Goal: Find specific page/section: Find specific page/section

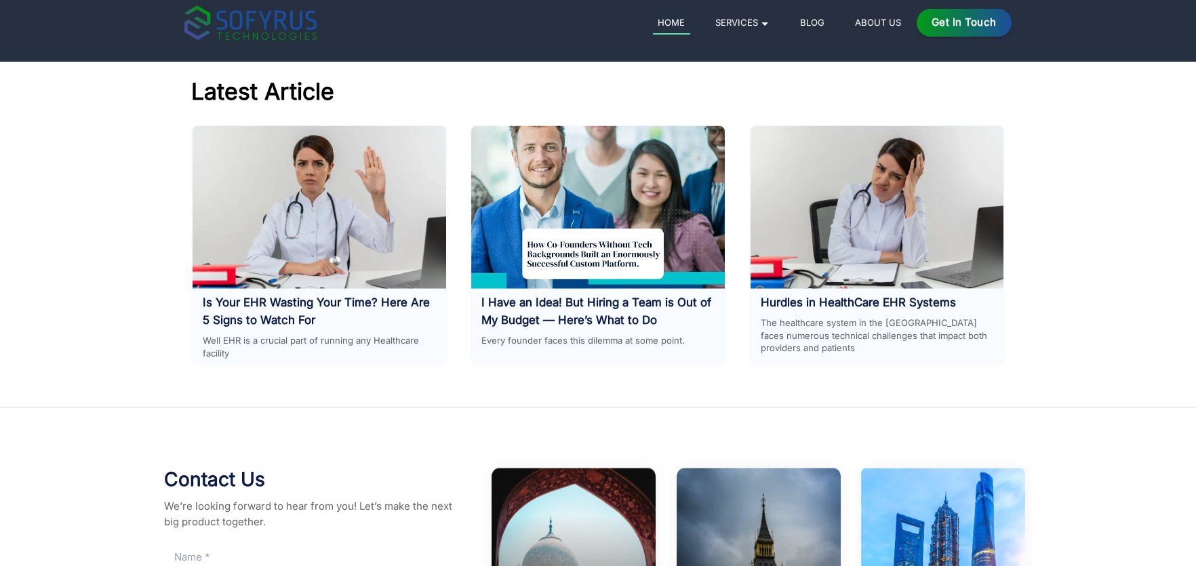
scroll to position [6584, 0]
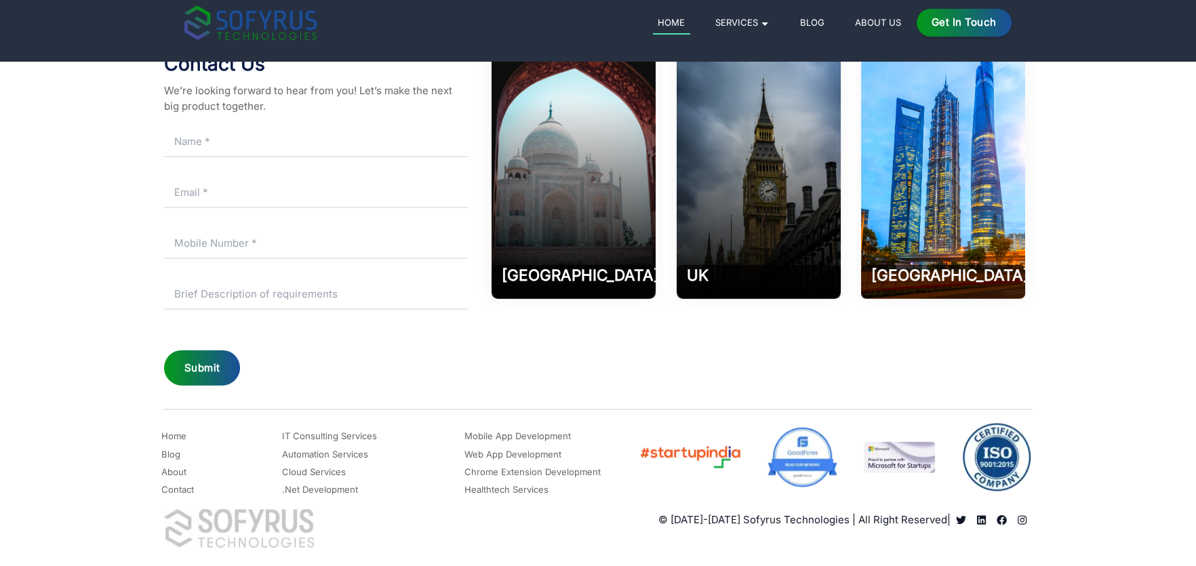
click at [187, 491] on link "Contact" at bounding box center [177, 490] width 33 height 16
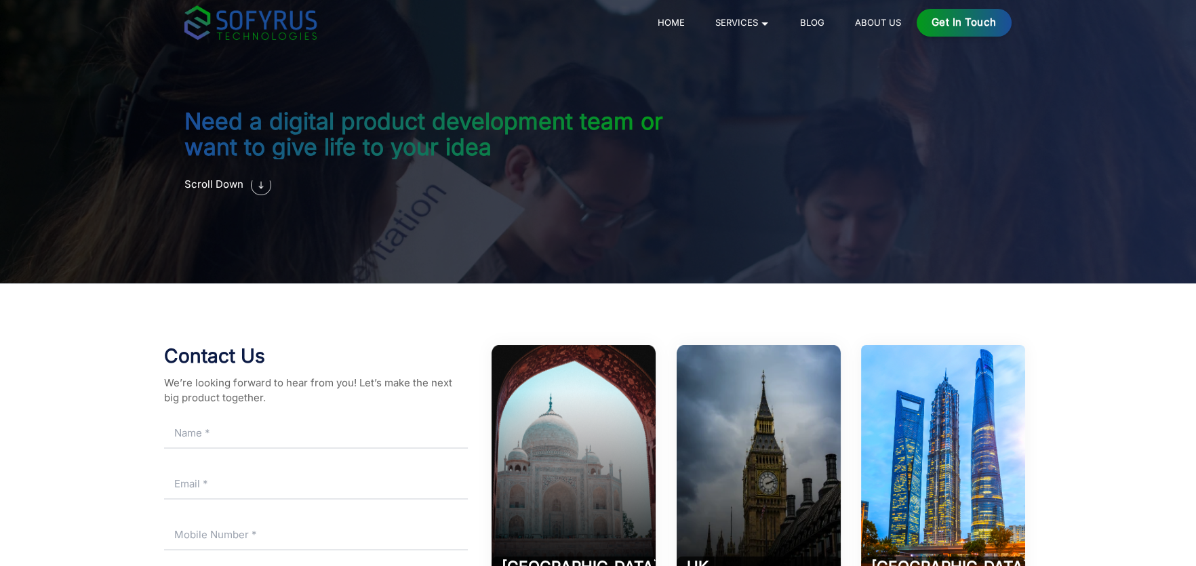
click at [677, 24] on link "Home" at bounding box center [671, 22] width 37 height 16
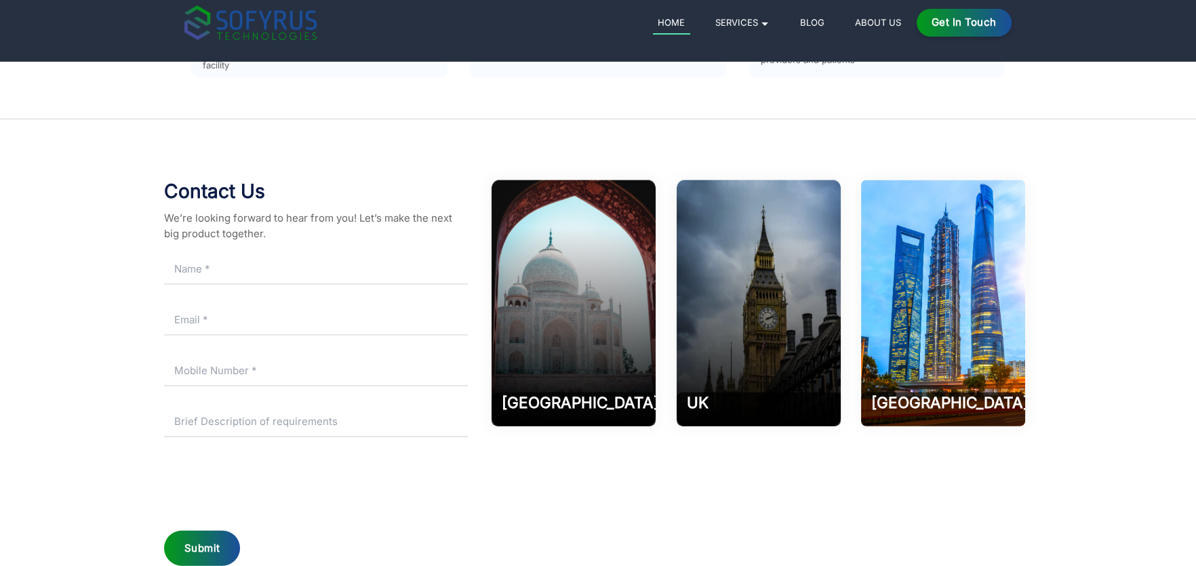
scroll to position [6638, 0]
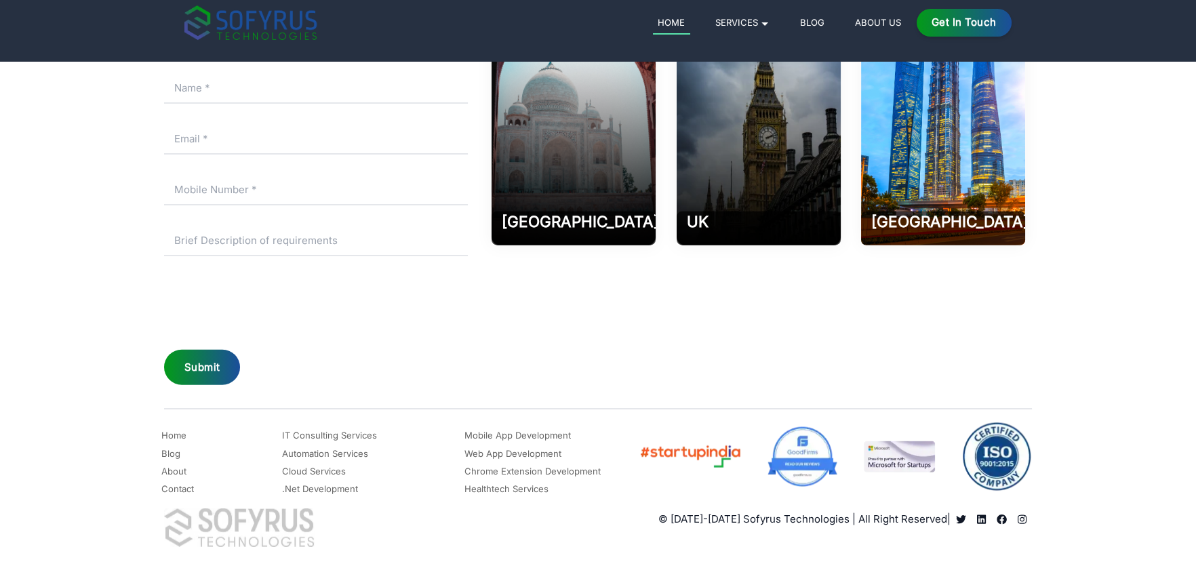
click at [352, 433] on link "IT Consulting Services" at bounding box center [329, 436] width 95 height 16
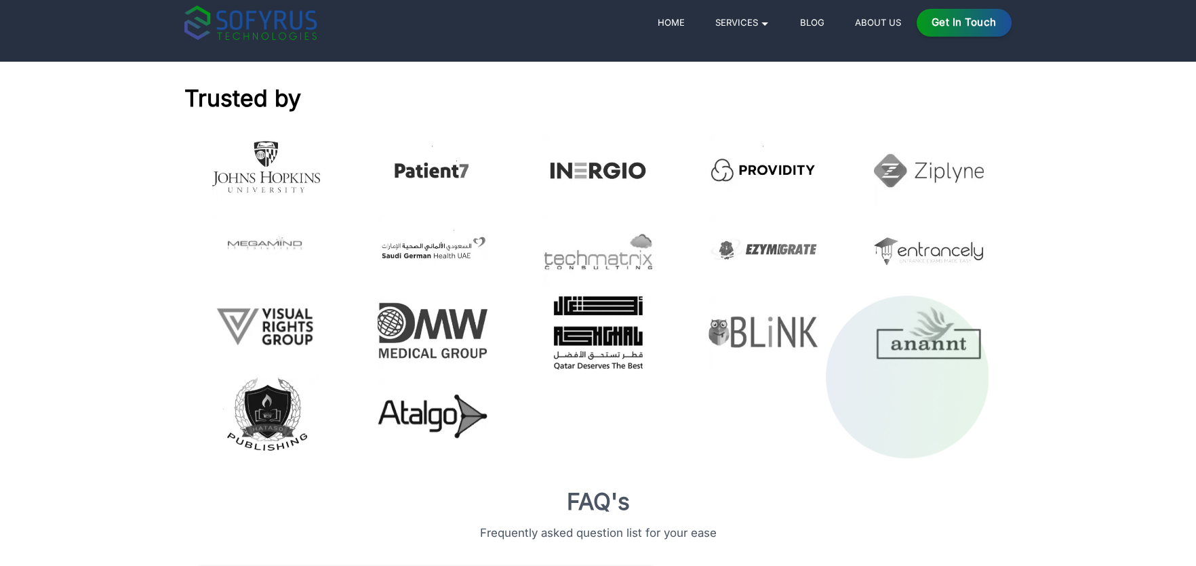
scroll to position [1491, 0]
